Goal: Find specific page/section

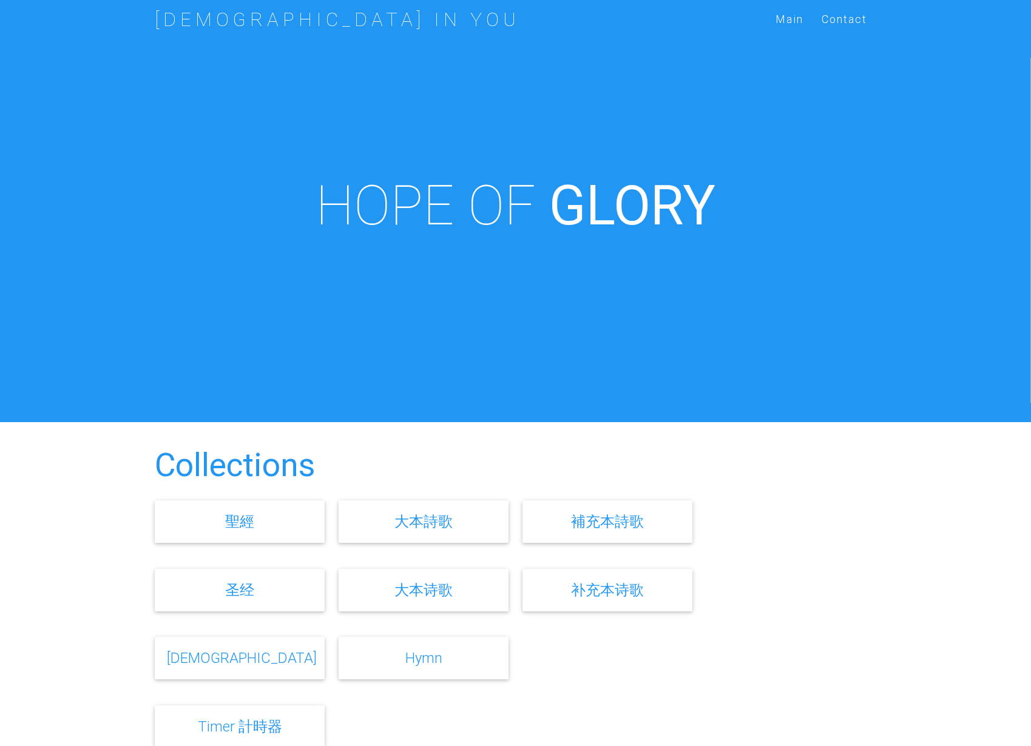
click at [251, 590] on link "圣经" at bounding box center [239, 590] width 29 height 18
click at [248, 592] on link "圣经" at bounding box center [239, 590] width 29 height 18
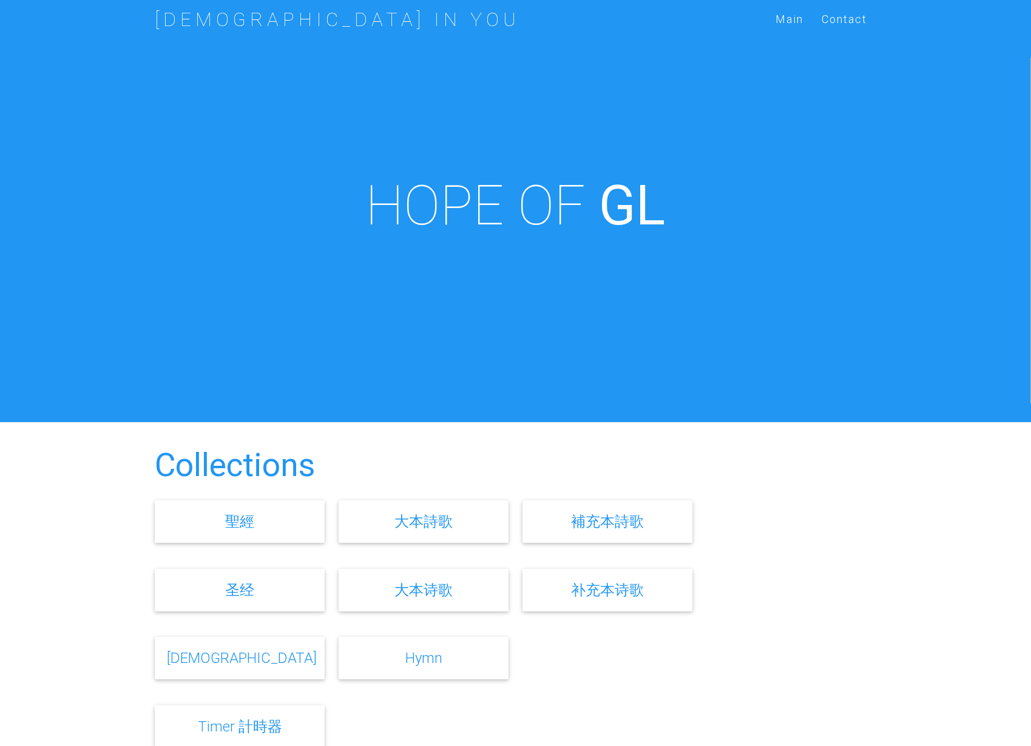
click at [247, 527] on link "聖經" at bounding box center [239, 522] width 29 height 18
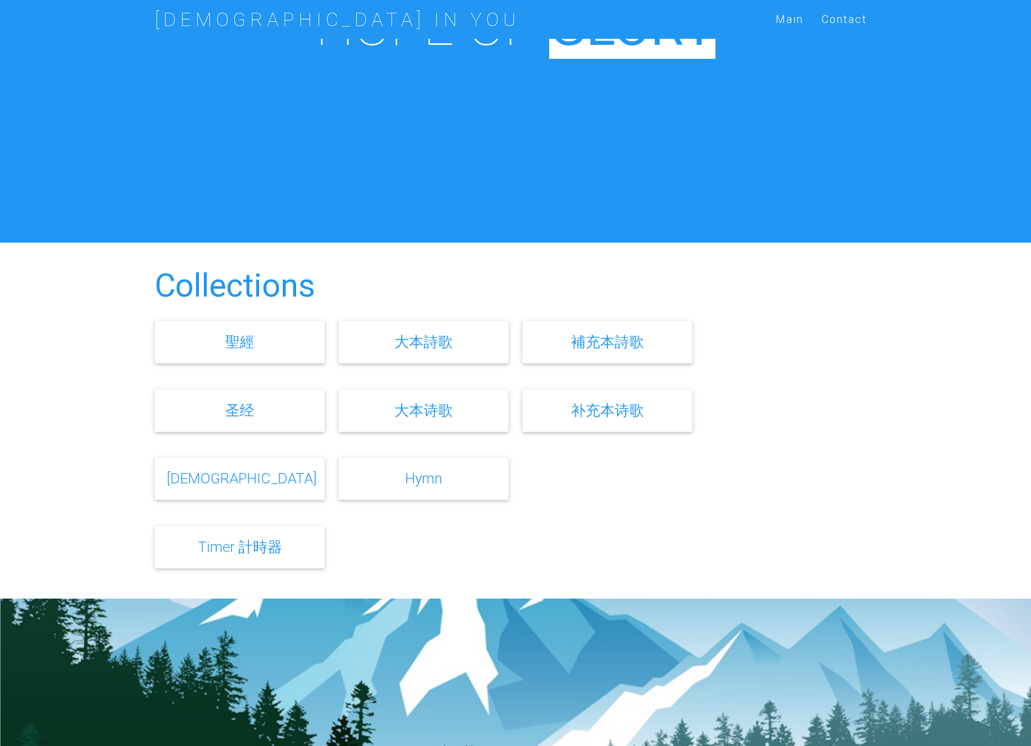
scroll to position [195, 0]
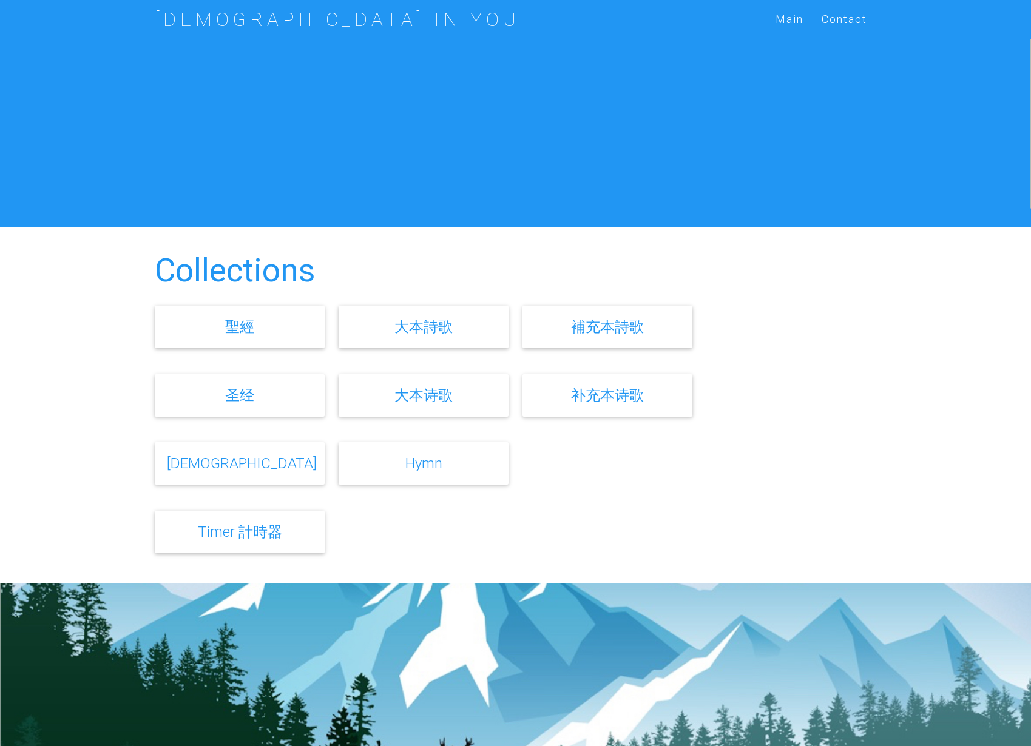
click at [227, 530] on link "Timer 計時器" at bounding box center [240, 532] width 84 height 18
click at [409, 465] on link "Hymn" at bounding box center [423, 464] width 37 height 18
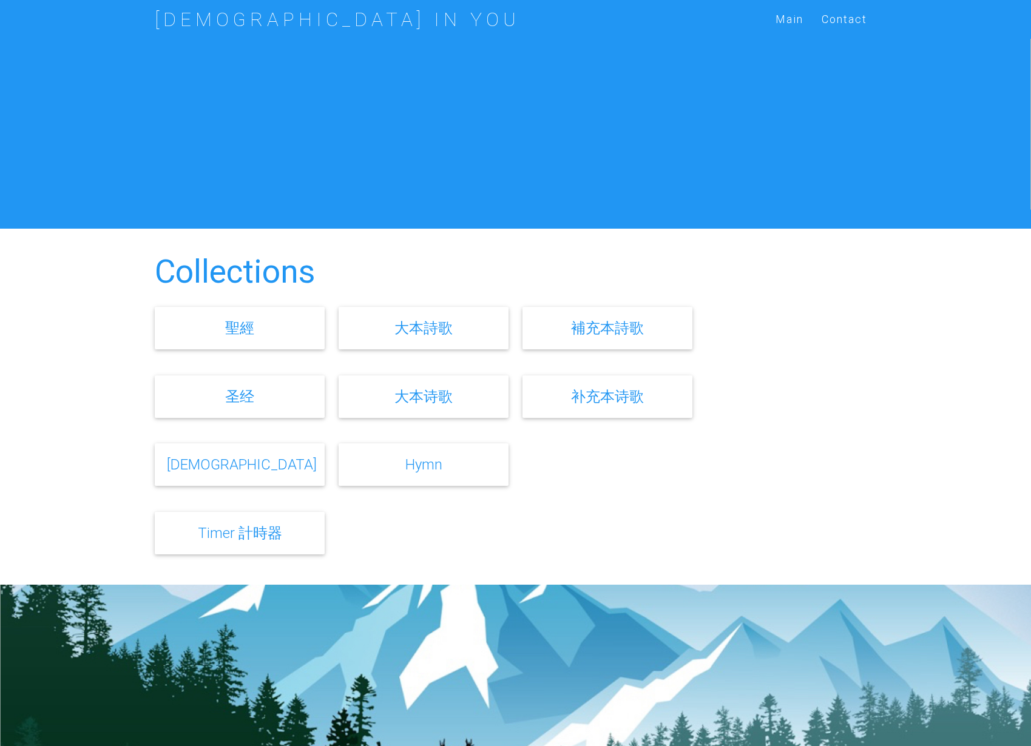
click at [246, 401] on link "圣经" at bounding box center [239, 397] width 29 height 18
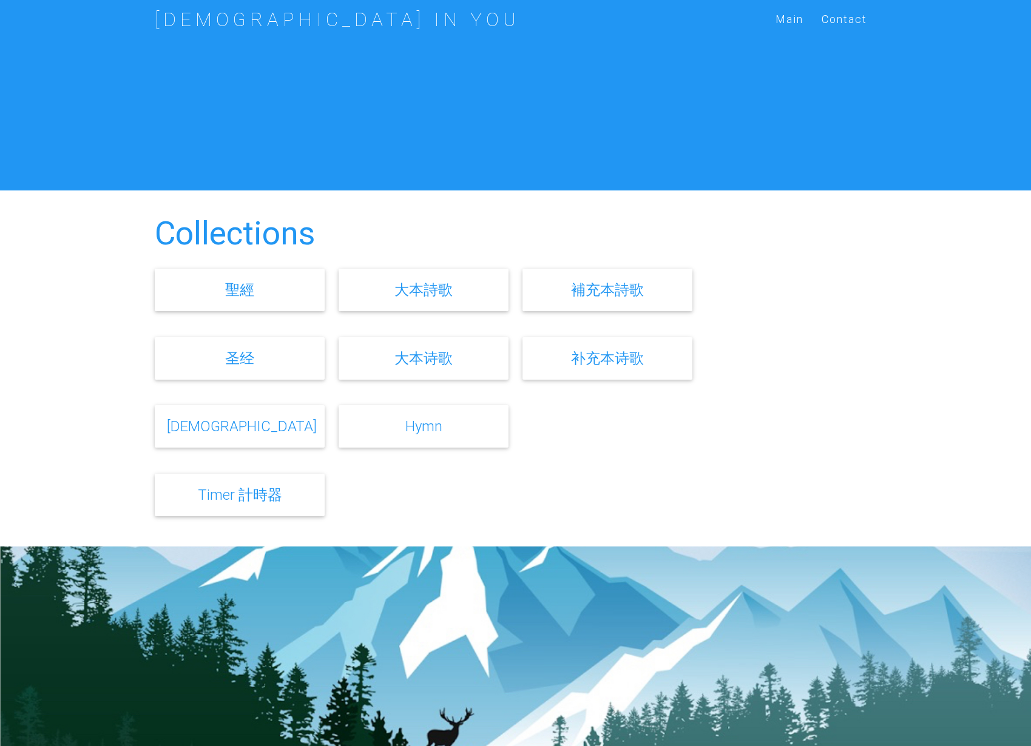
scroll to position [306, 0]
